Goal: Communication & Community: Answer question/provide support

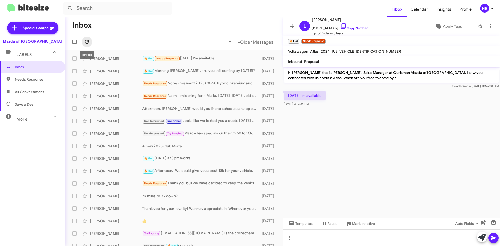
click at [86, 43] on icon at bounding box center [87, 42] width 4 height 4
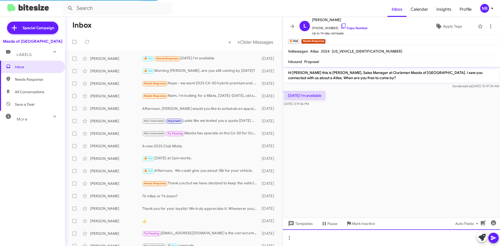
click at [313, 237] on div at bounding box center [391, 238] width 217 height 17
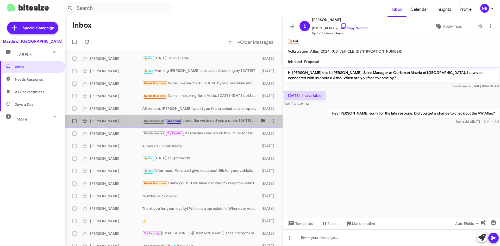
click at [209, 121] on div "Not-Interested Important Looks like we texted you a quote [DATE] on the same ve…" at bounding box center [199, 121] width 115 height 6
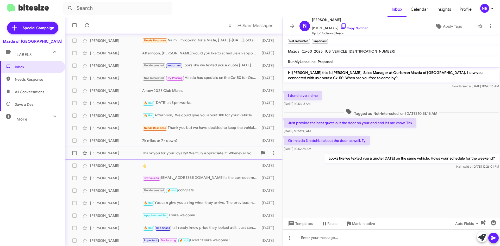
scroll to position [56, 0]
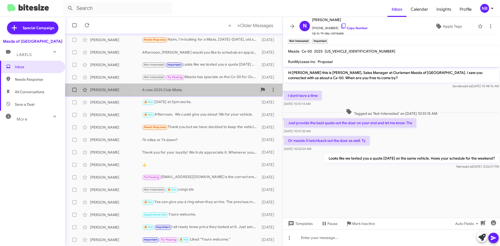
click at [191, 90] on div "A new 2025 Club Miata." at bounding box center [199, 89] width 115 height 5
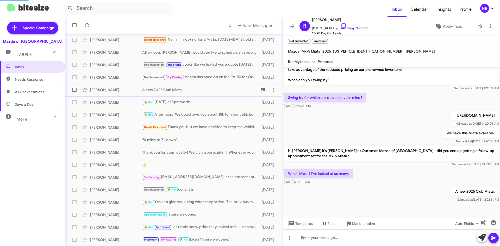
scroll to position [157, 0]
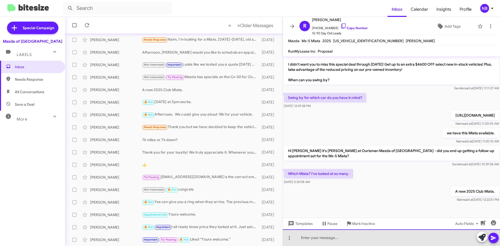
click at [310, 237] on div at bounding box center [391, 238] width 217 height 17
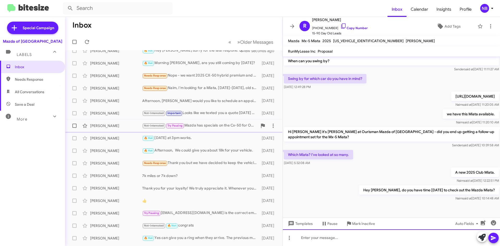
scroll to position [0, 0]
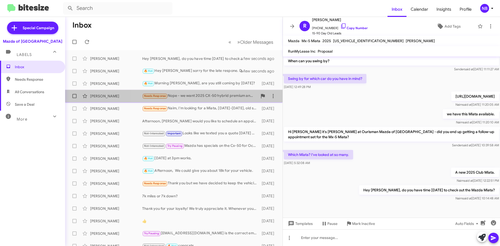
click at [208, 99] on div "Needs Response Nope - we want 2025 CX-50 hybrid premium and not in a rush, I'll…" at bounding box center [199, 96] width 115 height 6
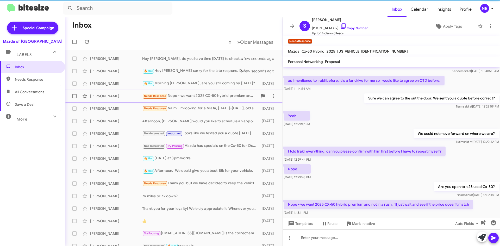
scroll to position [26, 0]
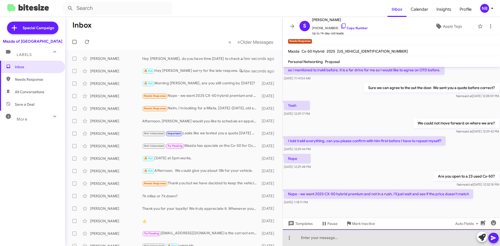
click at [386, 241] on div at bounding box center [391, 238] width 217 height 17
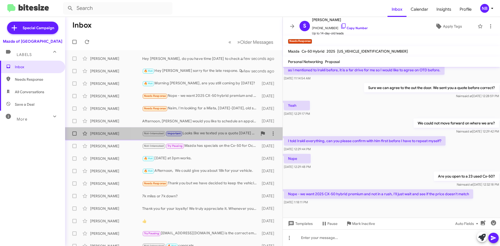
click at [208, 134] on div "Not-Interested Important Looks like we texted you a quote [DATE] on the same ve…" at bounding box center [199, 134] width 115 height 6
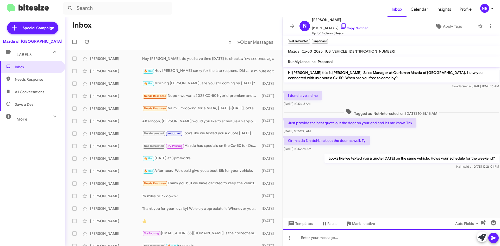
click at [318, 237] on div at bounding box center [391, 238] width 217 height 17
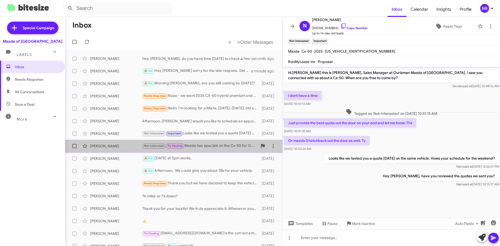
click at [204, 147] on div "Not-Interested Try Pausing Mazda has specials on the Cx-50 for Oct. Please let …" at bounding box center [199, 146] width 115 height 6
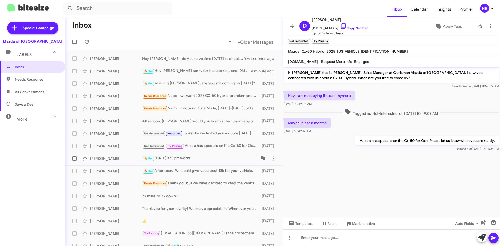
click at [197, 156] on div "🔥 Hot [DATE] at 3pm works." at bounding box center [199, 159] width 115 height 6
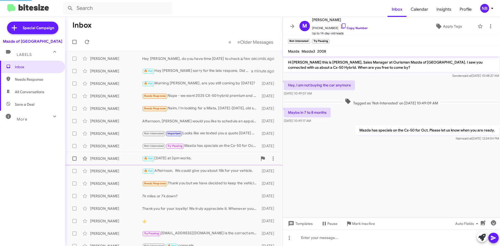
scroll to position [95, 0]
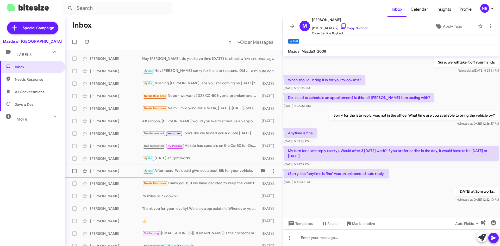
click at [199, 171] on div "🔥 Hot Afternoon, We could give you about 18k for your vehicle." at bounding box center [199, 171] width 115 height 6
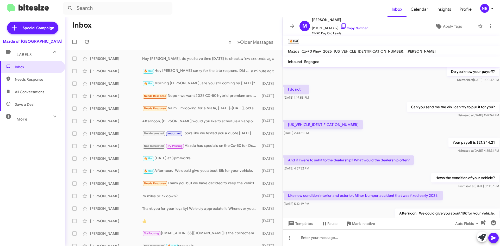
scroll to position [495, 0]
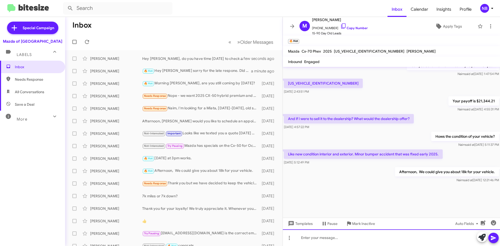
click at [315, 241] on div at bounding box center [391, 238] width 217 height 17
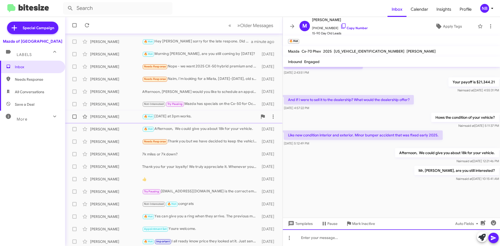
scroll to position [52, 0]
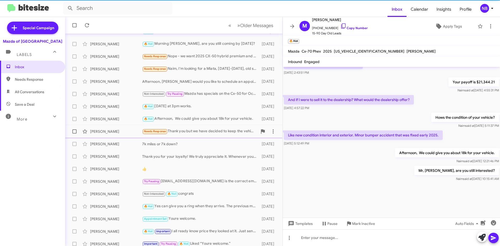
click at [203, 134] on div "Needs Response Thank you but we have decided to keep the vehicle till the end o…" at bounding box center [199, 131] width 115 height 6
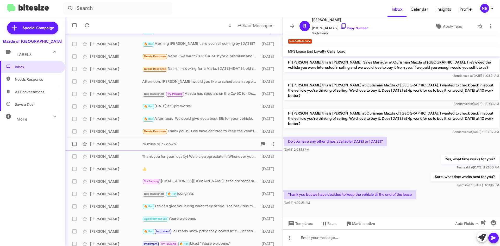
click at [143, 145] on div "7k miles or 7k down?" at bounding box center [199, 144] width 115 height 5
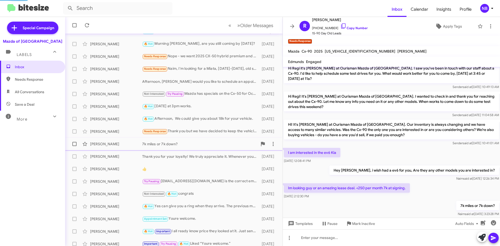
scroll to position [176, 0]
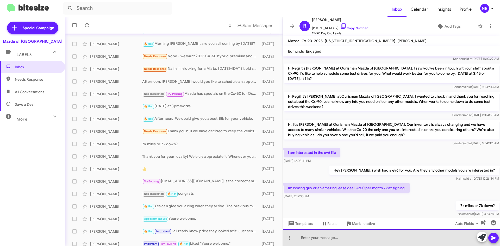
click at [322, 241] on div at bounding box center [391, 238] width 217 height 17
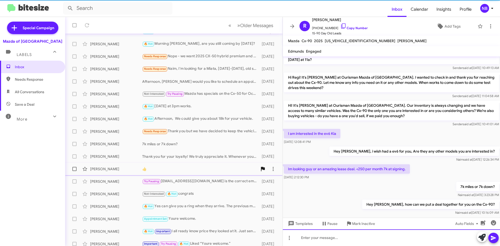
scroll to position [56, 0]
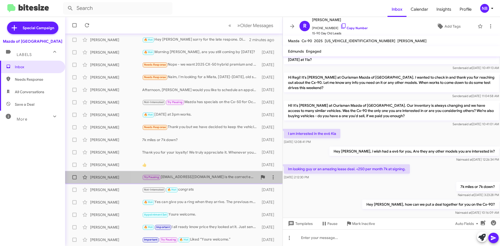
click at [210, 179] on div "Try Pausing [EMAIL_ADDRESS][DOMAIN_NAME] is the correct email?" at bounding box center [199, 177] width 115 height 6
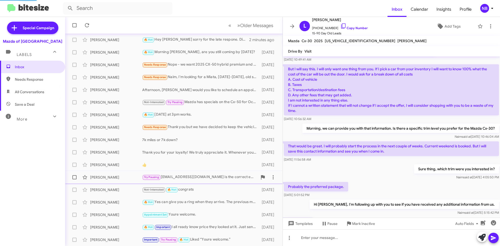
scroll to position [258, 0]
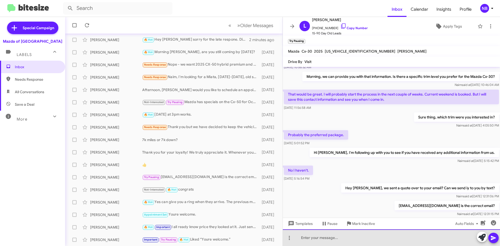
click at [342, 235] on div at bounding box center [391, 238] width 217 height 17
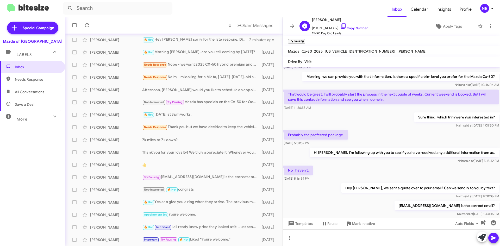
click at [350, 25] on span "[PHONE_NUMBER] Copy Number" at bounding box center [340, 27] width 56 height 8
click at [341, 27] on icon at bounding box center [344, 26] width 6 height 6
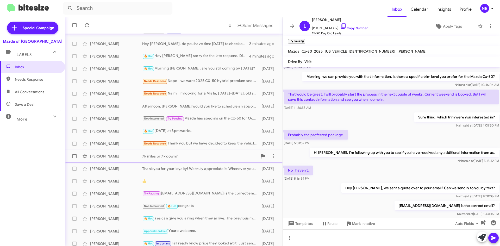
scroll to position [56, 0]
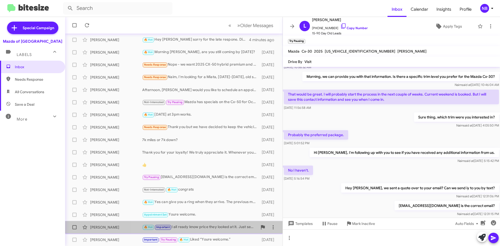
click at [223, 230] on div "🔥 Hot Important I all ready know price they looked at it. Just send prices of c…" at bounding box center [199, 227] width 115 height 6
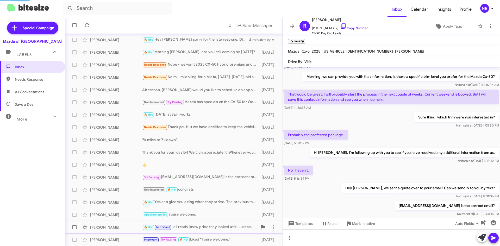
scroll to position [237, 0]
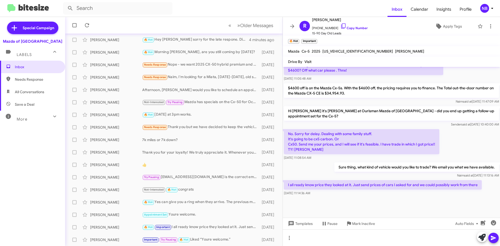
drag, startPoint x: 358, startPoint y: 186, endPoint x: 471, endPoint y: 191, distance: 112.5
click at [471, 191] on div "I all ready know price they looked at it. Just send prices of cars I asked for …" at bounding box center [383, 188] width 198 height 16
click at [347, 27] on link "Copy Number" at bounding box center [354, 28] width 27 height 4
copy div "st send prices of cars I asked for and we could possibly work from there [DATE]…"
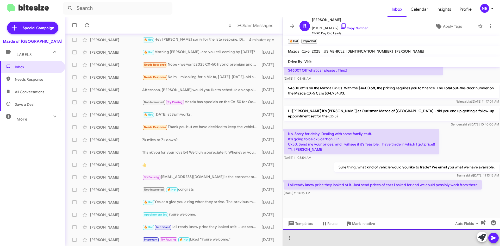
click at [303, 233] on div at bounding box center [391, 238] width 217 height 17
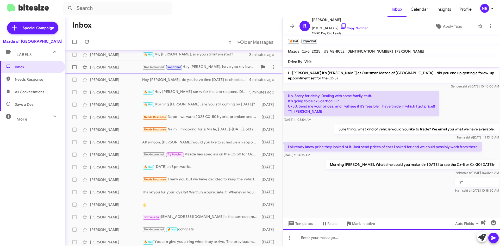
scroll to position [0, 0]
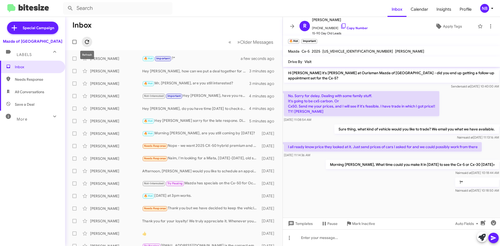
click at [88, 40] on icon at bounding box center [87, 42] width 6 height 6
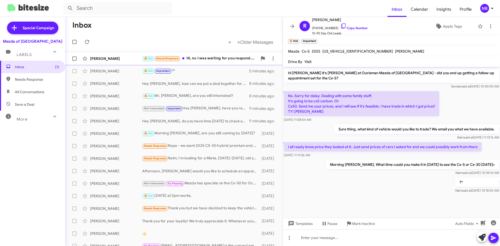
click at [217, 60] on div "🔥 Hot Needs Response Hi, no I was waiting for you respond. The front windshield…" at bounding box center [199, 59] width 115 height 6
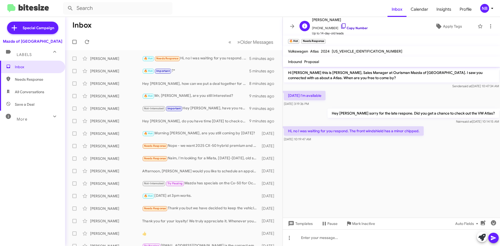
click at [351, 28] on link "Copy Number" at bounding box center [354, 28] width 27 height 4
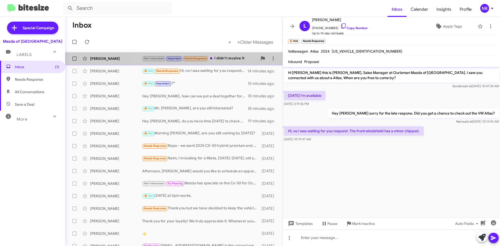
click at [227, 58] on div "Not-Interested Important Needs Response I didn't receive it" at bounding box center [199, 59] width 115 height 6
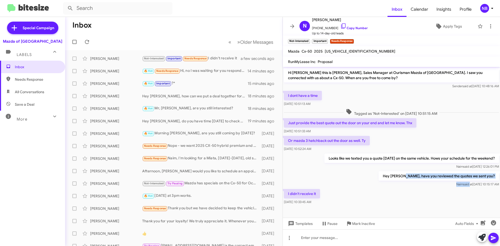
drag, startPoint x: 421, startPoint y: 178, endPoint x: 460, endPoint y: 181, distance: 38.4
click at [460, 181] on div "Hey [PERSON_NAME], have you reviewed the quotes we sent you? [PERSON_NAME] said…" at bounding box center [439, 180] width 120 height 16
drag, startPoint x: 348, startPoint y: 27, endPoint x: 342, endPoint y: 26, distance: 5.8
click at [348, 27] on link "Copy Number" at bounding box center [354, 28] width 27 height 4
copy div "have you reviewed the quotes we sent you? [PERSON_NAME] said"
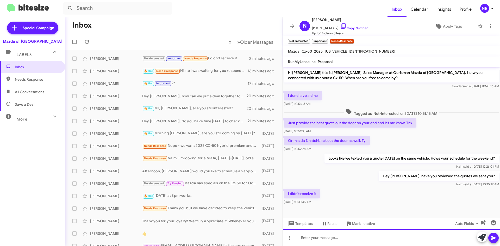
click at [325, 234] on div at bounding box center [391, 238] width 217 height 17
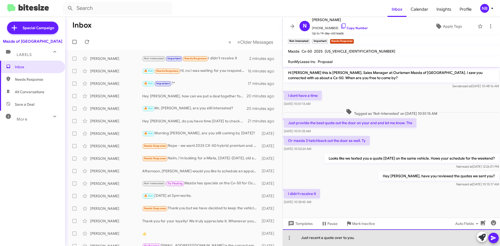
drag, startPoint x: 365, startPoint y: 237, endPoint x: 309, endPoint y: 237, distance: 56.3
click at [309, 237] on div "Just recent a quote over to you." at bounding box center [391, 238] width 217 height 17
click at [308, 237] on div "Justsent a quote on the cx-50 over to you." at bounding box center [391, 238] width 217 height 17
click at [369, 238] on div "Just sent a quote on the cx-50 over to you." at bounding box center [391, 238] width 217 height 17
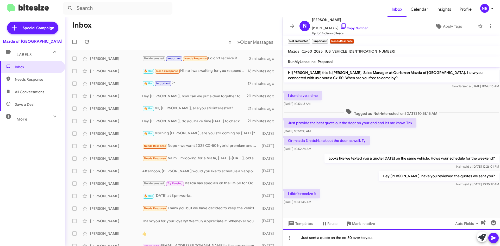
click at [346, 239] on div "Just sent a quote on the cx-50 over to you." at bounding box center [391, 238] width 217 height 17
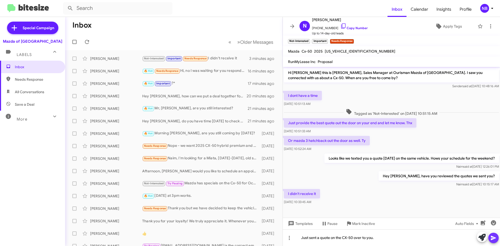
click at [493, 238] on icon at bounding box center [493, 238] width 5 height 4
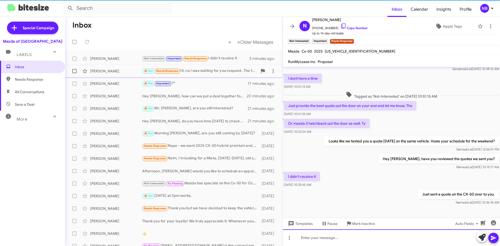
scroll to position [17, 0]
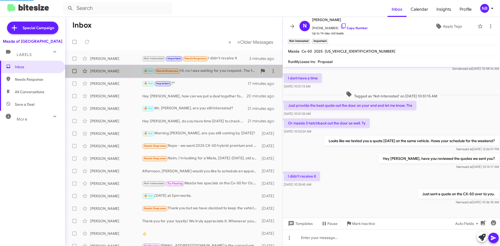
click at [198, 70] on div "🔥 Hot Needs Response Hi, no I was waiting for you respond. The front windshield…" at bounding box center [199, 71] width 115 height 6
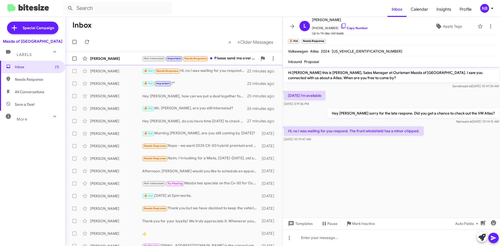
click at [224, 61] on div "Not-Interested Important Needs Response Please send me over CX 50 Hybrid OTD" at bounding box center [199, 59] width 115 height 6
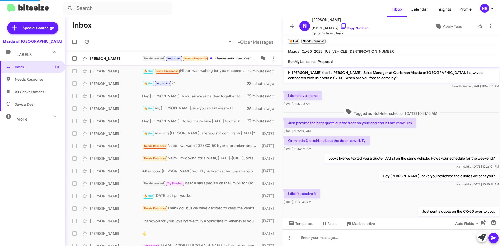
scroll to position [36, 0]
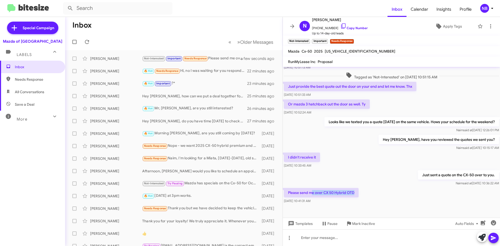
drag, startPoint x: 313, startPoint y: 192, endPoint x: 355, endPoint y: 195, distance: 42.8
click at [355, 195] on p "Please send me over CX 50 Hybrid OTD" at bounding box center [321, 192] width 75 height 9
click at [341, 27] on icon at bounding box center [344, 26] width 6 height 6
copy p "e over CX 50 Hybrid OTD"
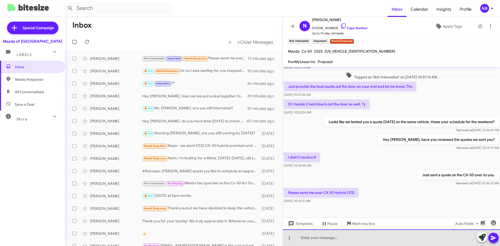
click at [332, 238] on div at bounding box center [391, 238] width 217 height 17
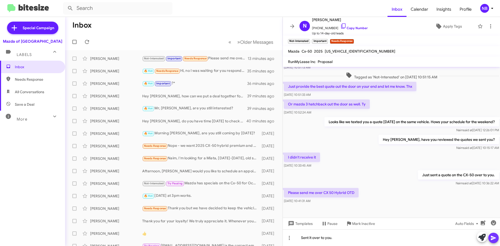
click at [495, 236] on icon at bounding box center [494, 238] width 6 height 6
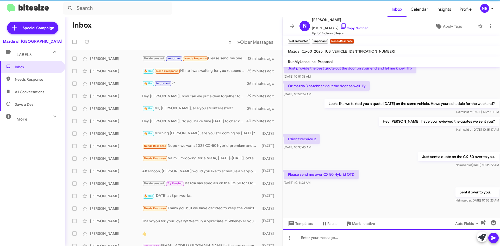
scroll to position [56, 0]
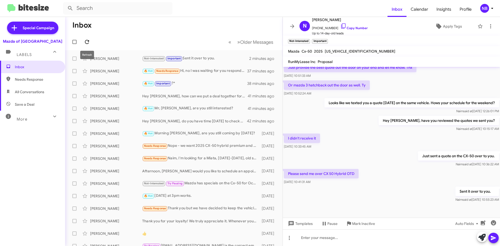
click at [88, 39] on icon at bounding box center [87, 42] width 6 height 6
click at [89, 26] on h1 "Inbox" at bounding box center [81, 25] width 19 height 8
click at [22, 7] on img at bounding box center [28, 8] width 42 height 9
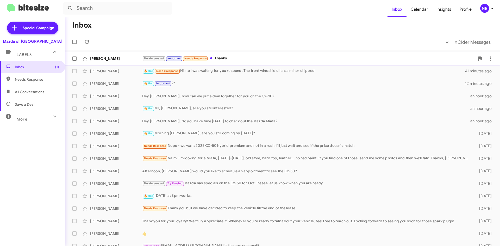
click at [225, 59] on div "Not-Interested Important Needs Response Thanks" at bounding box center [308, 59] width 333 height 6
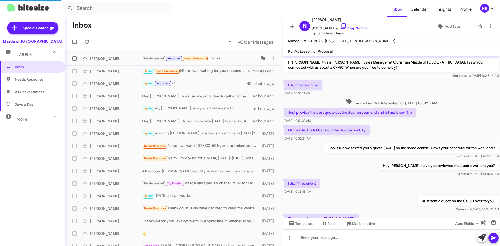
scroll to position [64, 0]
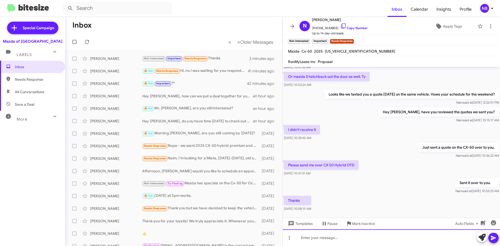
click at [320, 234] on div at bounding box center [391, 238] width 217 height 17
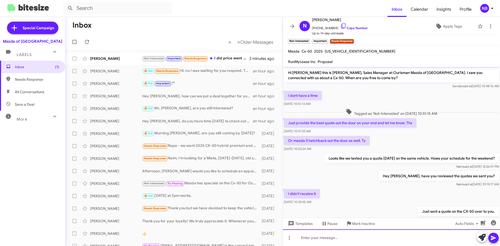
scroll to position [113, 0]
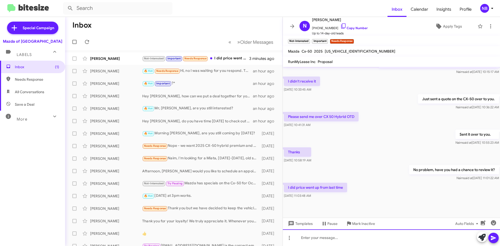
click at [323, 236] on div at bounding box center [391, 238] width 217 height 17
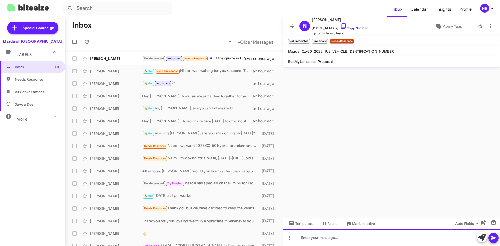
scroll to position [0, 0]
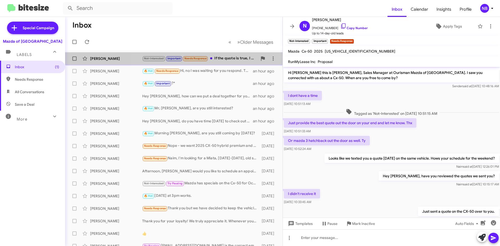
click at [229, 60] on div "Not-Interested Important Needs Response If the quote is true, I am going for To…" at bounding box center [199, 59] width 115 height 6
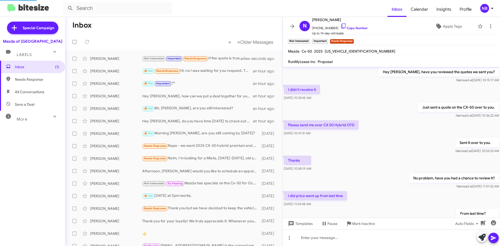
scroll to position [208, 0]
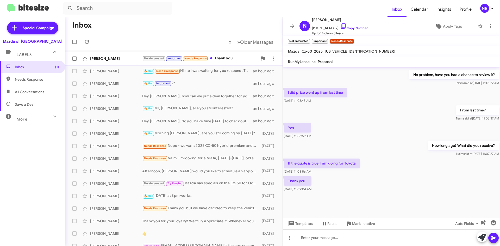
click at [223, 58] on div "Not-Interested Important Needs Response Thank you" at bounding box center [199, 59] width 115 height 6
click at [293, 27] on icon at bounding box center [292, 26] width 4 height 4
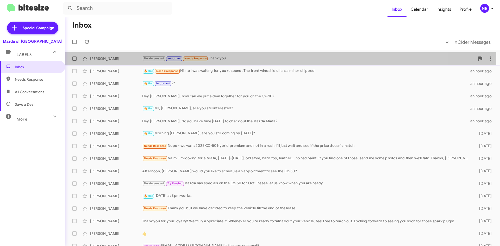
click at [241, 56] on div "Not-Interested Important Needs Response Thank you" at bounding box center [308, 59] width 333 height 6
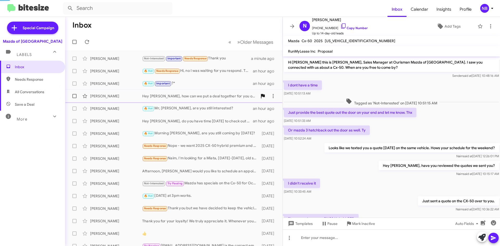
scroll to position [197, 0]
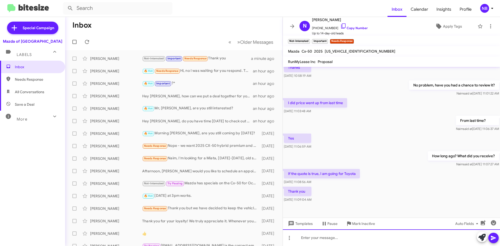
click at [321, 242] on div at bounding box center [391, 238] width 217 height 17
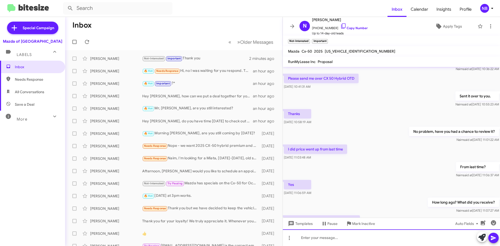
scroll to position [227, 0]
